Goal: Task Accomplishment & Management: Use online tool/utility

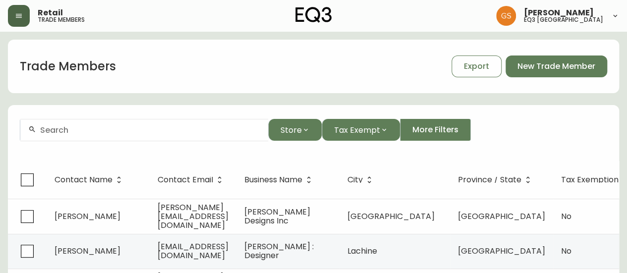
click at [23, 20] on button "button" at bounding box center [19, 16] width 22 height 22
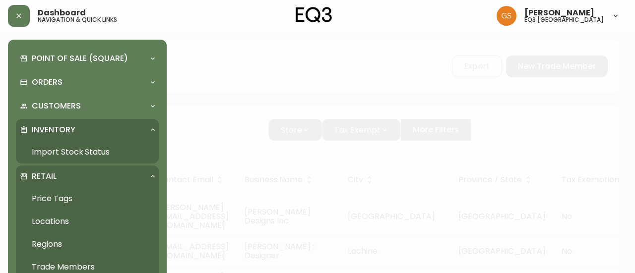
click at [65, 145] on link "Import Stock Status" at bounding box center [87, 152] width 143 height 23
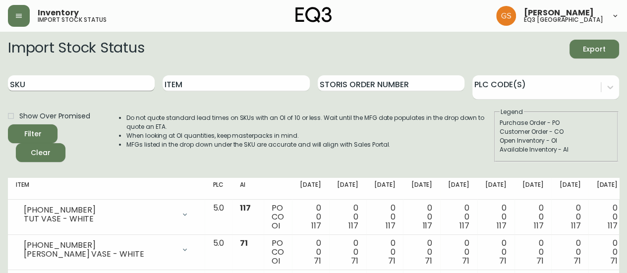
click at [87, 84] on input "SKU" at bounding box center [81, 83] width 147 height 16
type input "7110-299-49"
click at [8, 124] on button "Filter" at bounding box center [33, 133] width 50 height 19
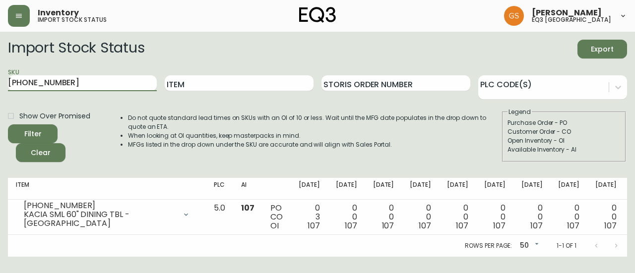
drag, startPoint x: 77, startPoint y: 85, endPoint x: 7, endPoint y: 81, distance: 70.5
click at [7, 81] on main "Import Stock Status Export SKU 7110-299-49 Item Storis Order Number PLC Code(s)…" at bounding box center [317, 144] width 635 height 225
type input "3060-121-13"
click at [8, 124] on button "Filter" at bounding box center [33, 133] width 50 height 19
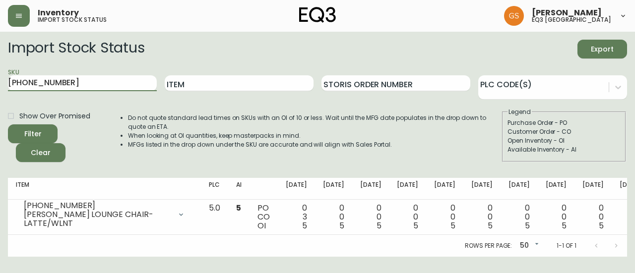
drag, startPoint x: 66, startPoint y: 79, endPoint x: 4, endPoint y: 73, distance: 62.7
click at [4, 73] on main "Import Stock Status Export SKU 3060-121-13 Item Storis Order Number PLC Code(s)…" at bounding box center [317, 144] width 635 height 225
click at [8, 124] on button "Filter" at bounding box center [33, 133] width 50 height 19
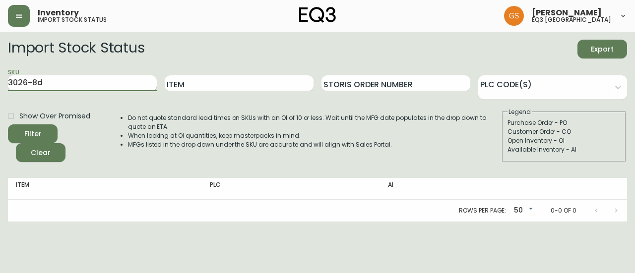
click at [26, 85] on input "3026-8d" at bounding box center [82, 83] width 149 height 16
click at [8, 124] on button "Filter" at bounding box center [33, 133] width 50 height 19
click at [64, 81] on input "30262-8d" at bounding box center [82, 83] width 149 height 16
type input "30262-8D"
click at [8, 124] on button "Filter" at bounding box center [33, 133] width 50 height 19
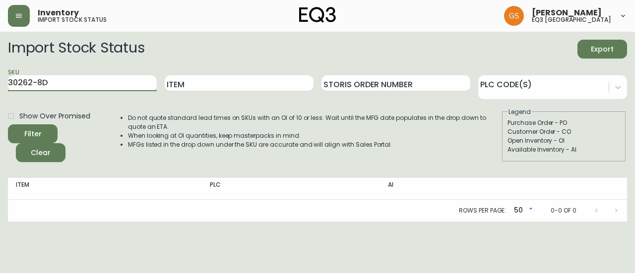
drag, startPoint x: 49, startPoint y: 82, endPoint x: 0, endPoint y: 86, distance: 49.2
click at [0, 86] on main "Import Stock Status Export SKU 30262-8D Item Storis Order Number PLC Code(s) Sh…" at bounding box center [317, 127] width 635 height 190
paste input "30262-8D"
type input "30262-8D"
click at [8, 124] on button "Filter" at bounding box center [33, 133] width 50 height 19
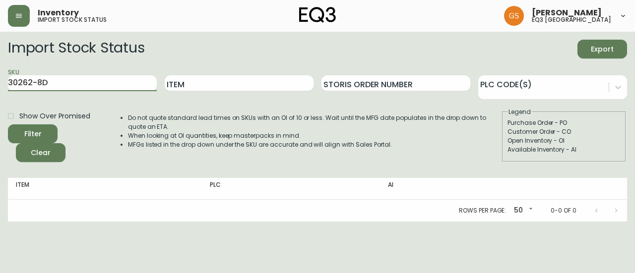
drag, startPoint x: 52, startPoint y: 83, endPoint x: 0, endPoint y: 94, distance: 52.8
click at [0, 94] on main "Import Stock Status Export SKU 30262-8D Item Storis Order Number PLC Code(s) Sh…" at bounding box center [317, 127] width 635 height 190
paste input "30264-9U"
type input "30264-9U"
click at [8, 124] on button "Filter" at bounding box center [33, 133] width 50 height 19
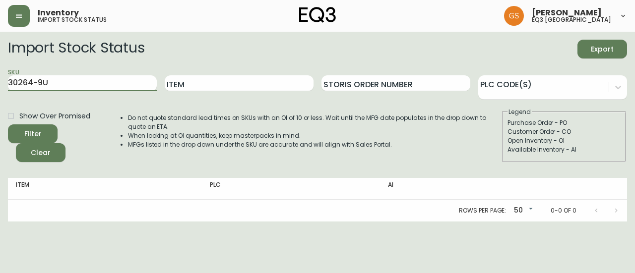
drag, startPoint x: 59, startPoint y: 84, endPoint x: 0, endPoint y: 85, distance: 59.0
click at [0, 85] on main "Import Stock Status Export SKU 30264-9U Item Storis Order Number PLC Code(s) Sh…" at bounding box center [317, 127] width 635 height 190
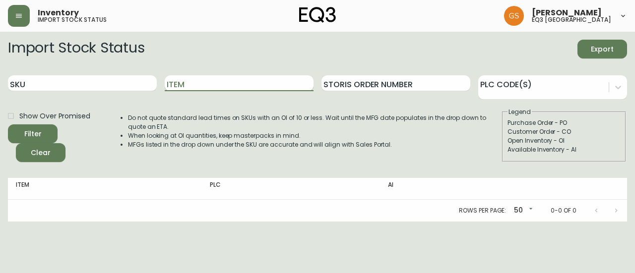
click at [197, 81] on input "Item" at bounding box center [239, 83] width 149 height 16
type input "NARA"
click at [8, 124] on button "Filter" at bounding box center [33, 133] width 50 height 19
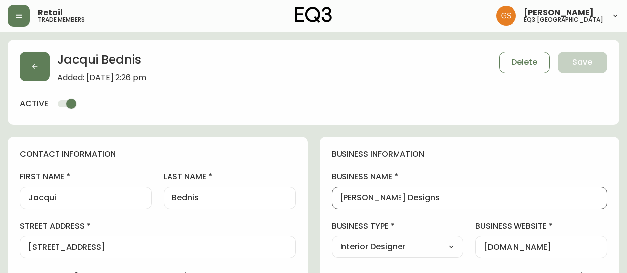
select select "ON"
select select "CA"
select select "CA_EN"
select select "Other"
select select "Interior Designer"
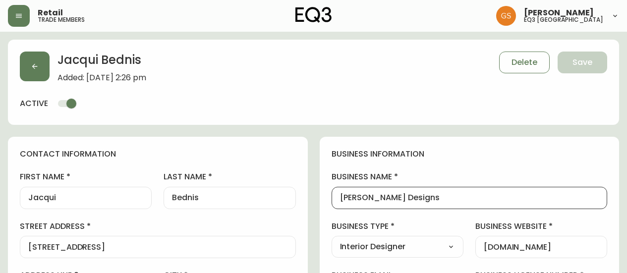
select select "cjw10z96q005b6gs00r6w7pwt"
select select "false"
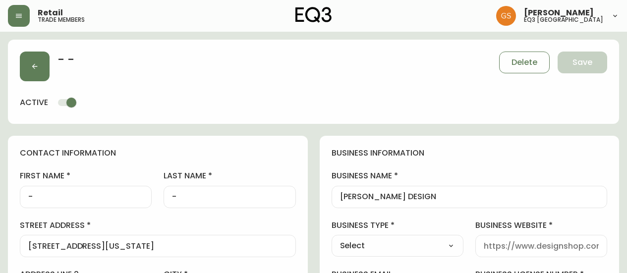
select select "ON"
select select "CA"
select select "CA_EN"
select select "Other"
select select "cjw10z96s008u6gs0ccm7hd19"
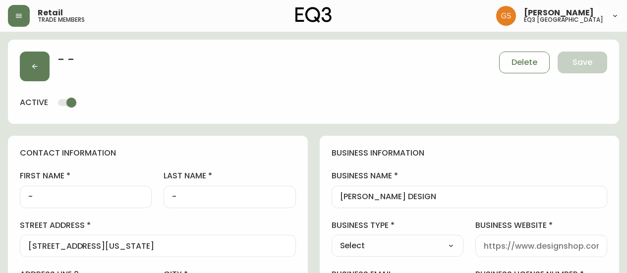
select select "false"
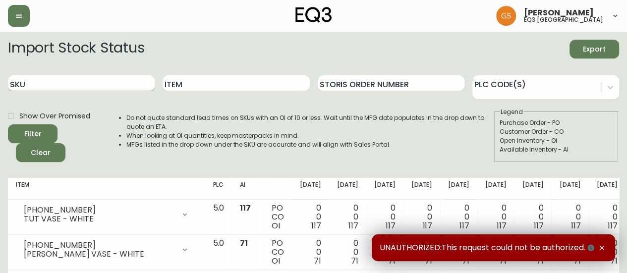
click at [85, 85] on input "SKU" at bounding box center [81, 83] width 147 height 16
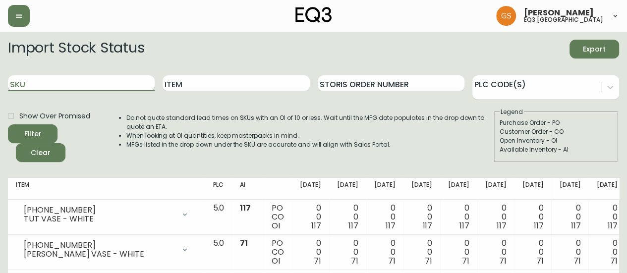
paste input "30264-9U"
type input "30264-9U"
click at [8, 124] on button "Filter" at bounding box center [33, 133] width 50 height 19
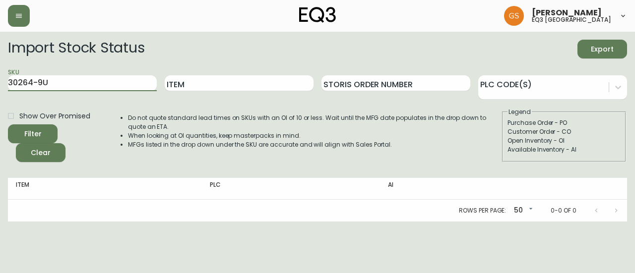
drag, startPoint x: 71, startPoint y: 82, endPoint x: 6, endPoint y: 85, distance: 65.0
click at [6, 85] on main "Import Stock Status Export SKU 30264-9U Item Storis Order Number PLC Code(s) Sh…" at bounding box center [317, 127] width 635 height 190
type input "[PHONE_NUMBER]"
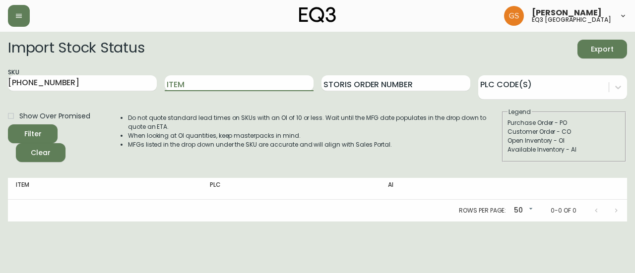
click at [8, 124] on button "Filter" at bounding box center [33, 133] width 50 height 19
